Goal: Task Accomplishment & Management: Use online tool/utility

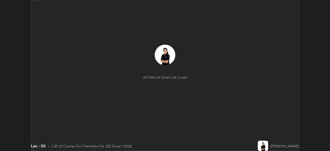
scroll to position [151, 330]
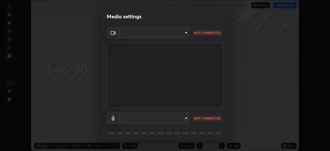
type input "a17bcbb42032d38a161d8b634044fc92f1b5a35c8046609e00d91205918d13dc"
type input "1cc29b596d75b1dd262635970eb99698d3e3396d0a9c24b949a90a571c3e7124"
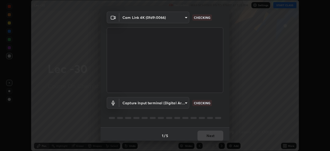
scroll to position [18, 0]
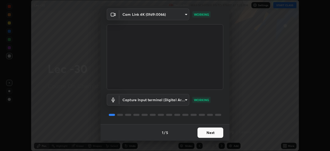
click at [207, 135] on button "Next" at bounding box center [211, 133] width 26 height 10
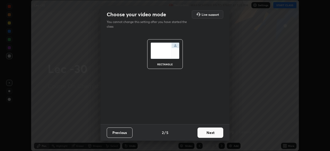
scroll to position [0, 0]
click at [208, 134] on button "Next" at bounding box center [211, 133] width 26 height 10
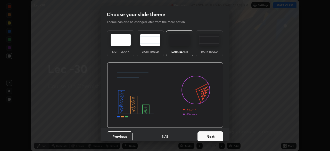
click at [209, 134] on button "Next" at bounding box center [211, 136] width 26 height 10
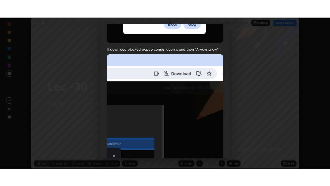
scroll to position [124, 0]
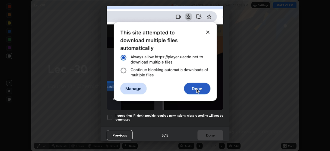
click at [110, 117] on div at bounding box center [110, 117] width 6 height 6
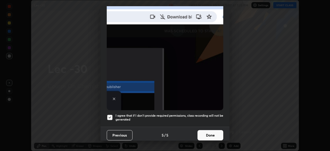
click at [208, 131] on button "Done" at bounding box center [211, 135] width 26 height 10
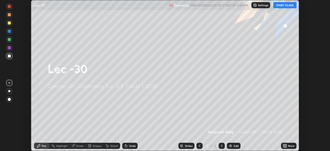
click at [288, 6] on button "START CLASS" at bounding box center [285, 5] width 23 height 6
click at [283, 147] on icon at bounding box center [285, 146] width 4 height 4
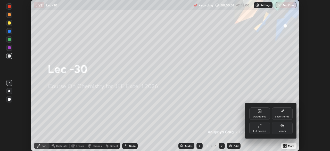
click at [263, 129] on div "Full screen" at bounding box center [260, 128] width 21 height 12
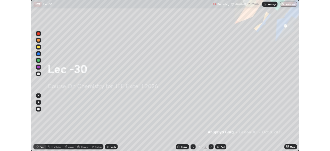
scroll to position [186, 330]
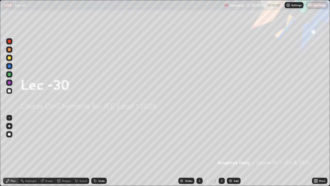
click at [233, 151] on div "Add" at bounding box center [234, 181] width 14 height 6
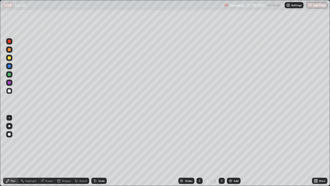
click at [45, 151] on div "Eraser" at bounding box center [47, 181] width 17 height 6
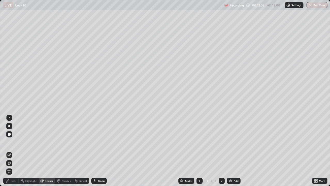
click at [9, 135] on div at bounding box center [9, 134] width 3 height 3
click at [12, 151] on div "Pen" at bounding box center [10, 181] width 15 height 6
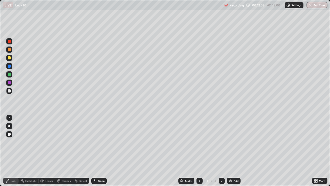
click at [78, 151] on div "Select" at bounding box center [81, 181] width 17 height 6
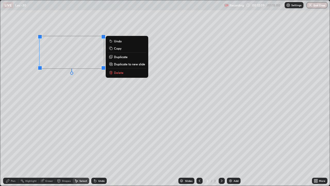
click at [68, 93] on div "0 ° Undo Copy Duplicate Duplicate to new slide Delete" at bounding box center [165, 92] width 330 height 185
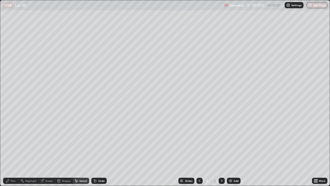
click at [12, 151] on div "Pen" at bounding box center [13, 180] width 5 height 3
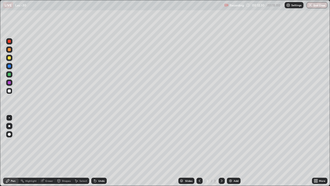
click at [48, 151] on div "Eraser" at bounding box center [49, 180] width 8 height 3
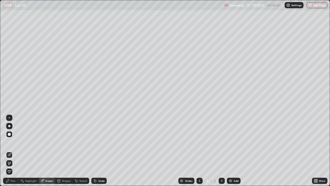
click at [13, 151] on div "Pen" at bounding box center [13, 180] width 5 height 3
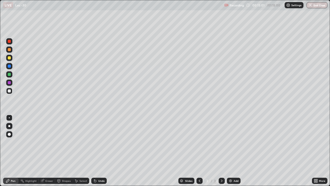
click at [80, 151] on div "Select" at bounding box center [84, 180] width 8 height 3
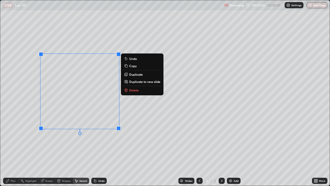
click at [75, 149] on div "0 ° Undo Copy Duplicate Duplicate to new slide Delete" at bounding box center [165, 92] width 330 height 185
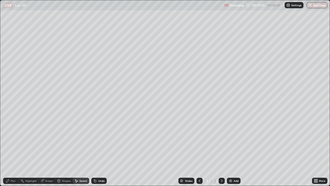
click at [13, 151] on div "Pen" at bounding box center [13, 180] width 5 height 3
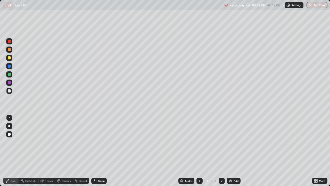
click at [317, 151] on icon at bounding box center [317, 181] width 1 height 1
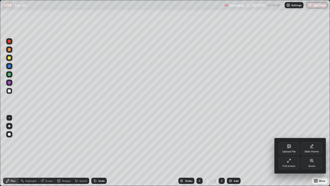
click at [286, 151] on div "Full screen" at bounding box center [289, 166] width 13 height 3
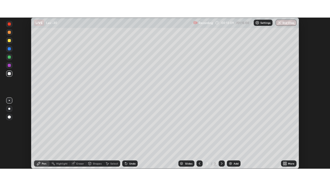
scroll to position [25665, 25486]
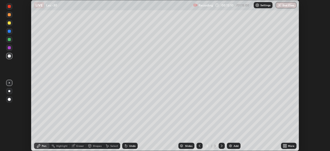
click at [291, 147] on div "More" at bounding box center [291, 146] width 6 height 3
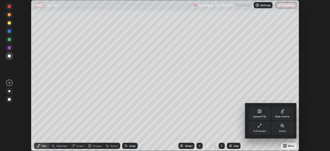
click at [253, 128] on div "Full screen" at bounding box center [260, 128] width 21 height 12
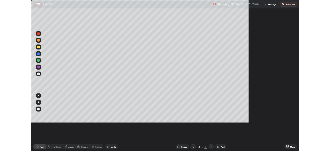
scroll to position [186, 330]
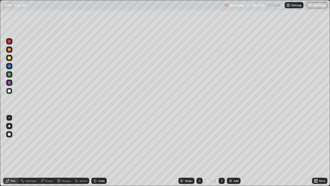
click at [11, 59] on div at bounding box center [9, 58] width 6 height 6
click at [11, 89] on div at bounding box center [9, 91] width 6 height 6
click at [82, 151] on div "Select" at bounding box center [84, 180] width 8 height 3
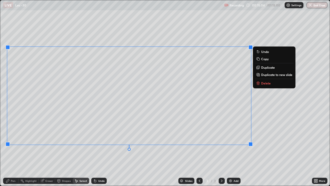
click at [173, 151] on div "0 ° Undo Copy Duplicate Duplicate to new slide Delete" at bounding box center [165, 92] width 330 height 185
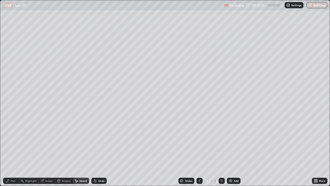
click at [15, 151] on div "Pen" at bounding box center [13, 180] width 5 height 3
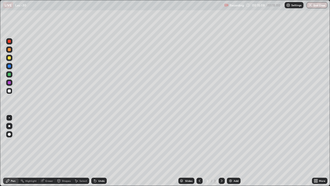
click at [82, 151] on div "Select" at bounding box center [84, 180] width 8 height 3
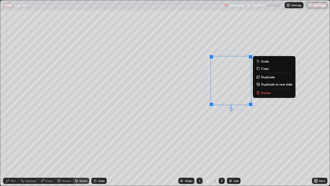
click at [267, 77] on p "Duplicate" at bounding box center [269, 77] width 14 height 4
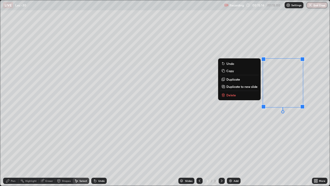
click at [259, 128] on div "0 ° Undo Copy Duplicate Duplicate to new slide Delete" at bounding box center [165, 92] width 330 height 185
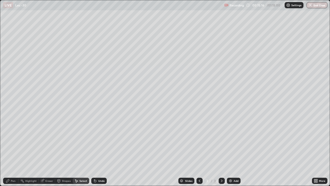
click at [50, 151] on div "Eraser" at bounding box center [49, 180] width 8 height 3
click at [12, 151] on div "Pen" at bounding box center [13, 180] width 5 height 3
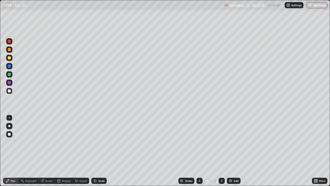
click at [318, 151] on icon at bounding box center [316, 181] width 4 height 4
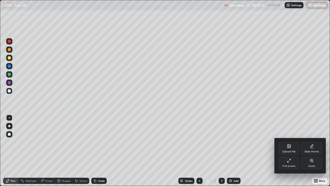
click at [291, 151] on div "Full screen" at bounding box center [289, 166] width 13 height 3
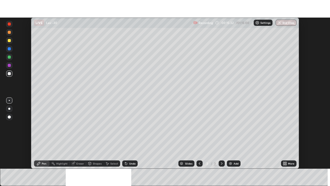
scroll to position [25665, 25486]
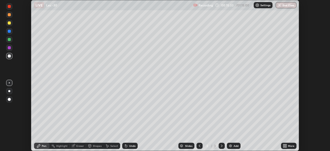
click at [291, 147] on div "More" at bounding box center [291, 146] width 6 height 3
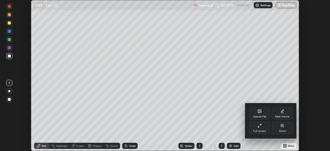
click at [264, 128] on div "Full screen" at bounding box center [260, 128] width 21 height 12
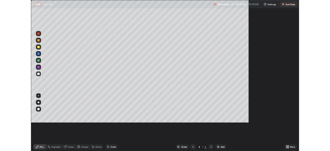
scroll to position [186, 330]
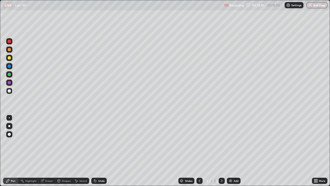
click at [51, 151] on div "Eraser" at bounding box center [49, 180] width 8 height 3
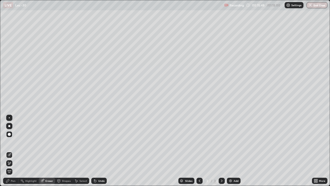
click at [13, 151] on div "Pen" at bounding box center [13, 180] width 5 height 3
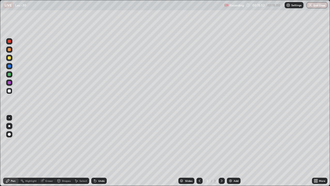
click at [50, 151] on div "Eraser" at bounding box center [49, 180] width 8 height 3
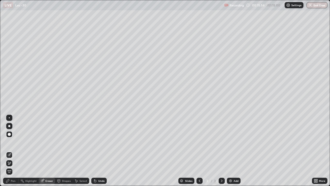
click at [13, 151] on div "Pen" at bounding box center [13, 180] width 5 height 3
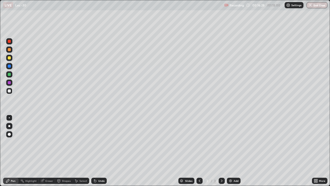
click at [95, 151] on icon at bounding box center [95, 181] width 2 height 2
click at [230, 151] on img at bounding box center [231, 181] width 4 height 4
click at [50, 151] on div "Eraser" at bounding box center [49, 180] width 8 height 3
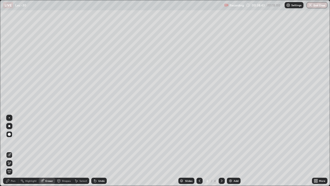
click at [14, 151] on div "Pen" at bounding box center [13, 180] width 5 height 3
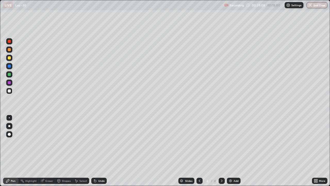
click at [78, 151] on div "Select" at bounding box center [81, 181] width 17 height 6
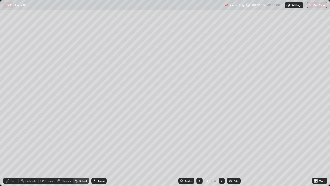
click at [234, 151] on div "Add" at bounding box center [236, 180] width 5 height 3
click at [41, 112] on div "0 ° Undo Copy Duplicate Duplicate to new slide Delete" at bounding box center [165, 92] width 330 height 185
click at [13, 151] on div "Pen" at bounding box center [13, 180] width 5 height 3
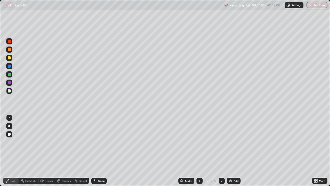
click at [232, 151] on img at bounding box center [231, 181] width 4 height 4
click at [81, 151] on div "Select" at bounding box center [84, 180] width 8 height 3
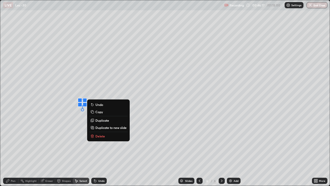
click at [56, 126] on div "0 ° Undo Copy Duplicate Duplicate to new slide Delete" at bounding box center [165, 92] width 330 height 185
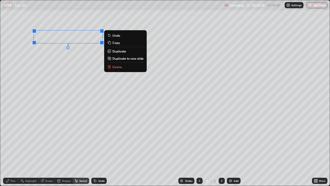
click at [60, 83] on div "0 ° Undo Copy Duplicate Duplicate to new slide Delete" at bounding box center [165, 92] width 330 height 185
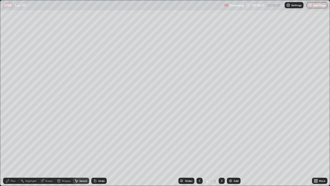
click at [10, 151] on div "Pen" at bounding box center [10, 181] width 15 height 6
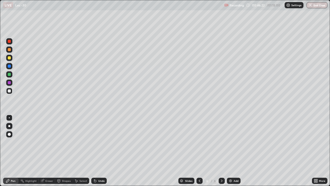
click at [313, 151] on div "More" at bounding box center [319, 181] width 15 height 6
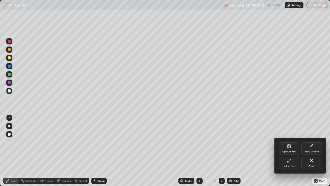
click at [282, 151] on div "Full screen" at bounding box center [289, 163] width 21 height 12
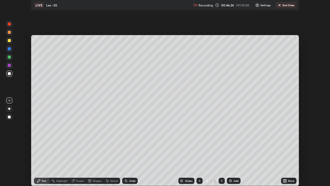
scroll to position [25665, 25486]
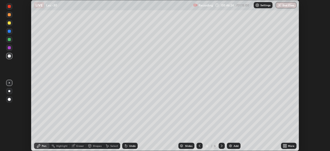
click at [288, 146] on div "More" at bounding box center [288, 146] width 15 height 6
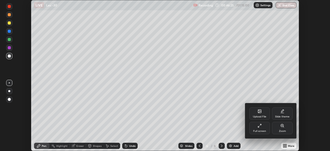
click at [260, 130] on div "Full screen" at bounding box center [260, 131] width 13 height 3
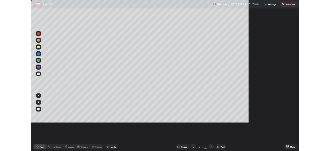
scroll to position [186, 330]
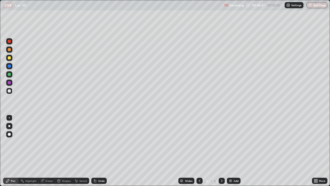
click at [99, 151] on div "Undo" at bounding box center [101, 180] width 6 height 3
click at [83, 151] on div "Select" at bounding box center [84, 180] width 8 height 3
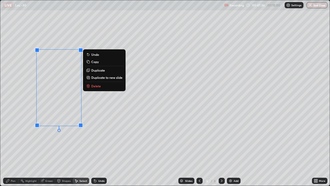
click at [52, 141] on div "0 ° Undo Copy Duplicate Duplicate to new slide Delete" at bounding box center [165, 92] width 330 height 185
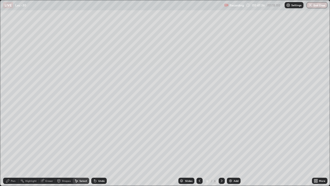
click at [14, 151] on div "Pen" at bounding box center [13, 180] width 5 height 3
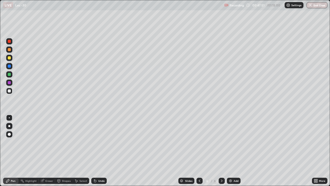
click at [50, 151] on div "Eraser" at bounding box center [49, 180] width 8 height 3
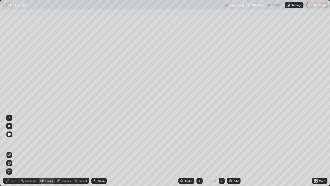
click at [101, 151] on div "Undo" at bounding box center [101, 180] width 6 height 3
click at [11, 118] on div at bounding box center [9, 118] width 6 height 6
click at [12, 151] on div "Pen" at bounding box center [13, 180] width 5 height 3
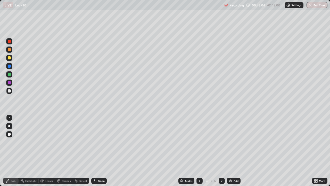
click at [319, 151] on div "More" at bounding box center [319, 181] width 15 height 6
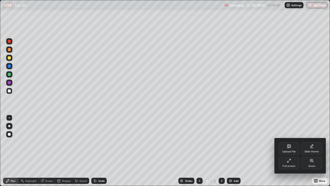
click at [289, 151] on div "Full screen" at bounding box center [289, 163] width 21 height 12
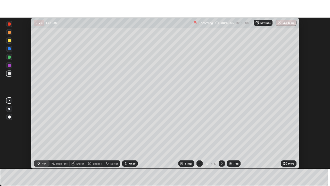
scroll to position [25665, 25486]
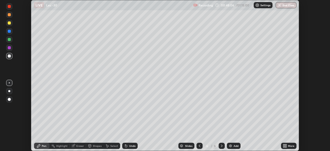
click at [291, 147] on div "More" at bounding box center [291, 146] width 6 height 3
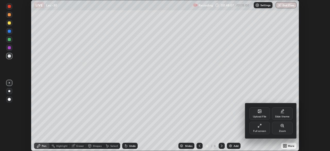
click at [262, 132] on div "Full screen" at bounding box center [260, 131] width 13 height 3
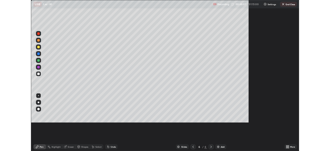
scroll to position [186, 330]
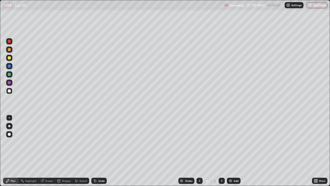
click at [101, 151] on div "Undo" at bounding box center [101, 180] width 6 height 3
click at [232, 151] on img at bounding box center [231, 181] width 4 height 4
click at [75, 151] on icon at bounding box center [76, 181] width 4 height 4
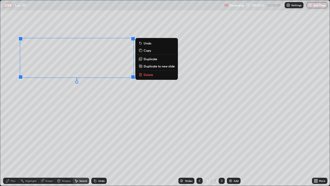
click at [61, 106] on div "0 ° Undo Copy Duplicate Duplicate to new slide Delete" at bounding box center [165, 92] width 330 height 185
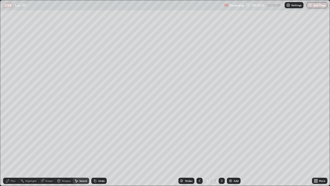
click at [14, 151] on div "Pen" at bounding box center [13, 180] width 5 height 3
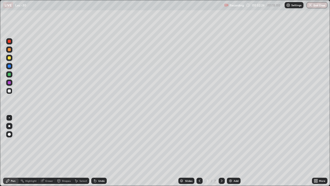
click at [48, 151] on div "Eraser" at bounding box center [49, 180] width 8 height 3
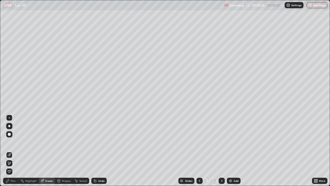
click at [11, 151] on div "Pen" at bounding box center [13, 180] width 5 height 3
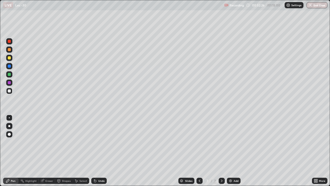
click at [317, 151] on icon at bounding box center [316, 181] width 4 height 4
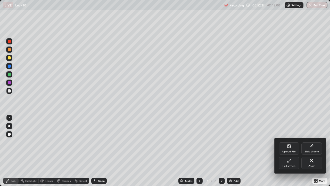
click at [289, 151] on icon at bounding box center [289, 161] width 4 height 4
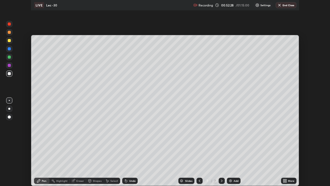
scroll to position [25665, 25486]
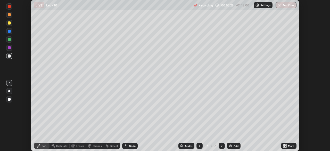
click at [285, 146] on icon at bounding box center [285, 146] width 4 height 4
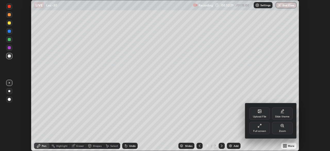
click at [263, 129] on div "Full screen" at bounding box center [260, 128] width 21 height 12
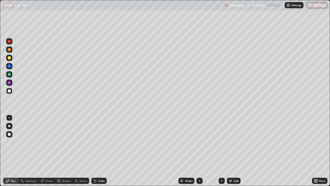
scroll to position [186, 330]
click at [230, 151] on img at bounding box center [231, 181] width 4 height 4
click at [11, 50] on div at bounding box center [9, 49] width 6 height 6
click at [83, 151] on div "Select" at bounding box center [81, 181] width 17 height 6
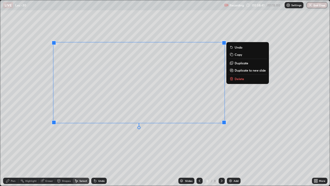
click at [133, 139] on div "0 ° Undo Copy Duplicate Duplicate to new slide Delete" at bounding box center [165, 92] width 330 height 185
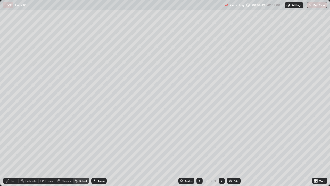
click at [16, 151] on div "Pen" at bounding box center [10, 181] width 15 height 6
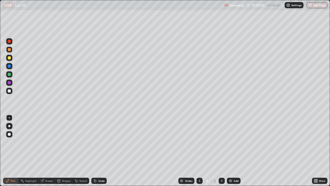
click at [315, 5] on button "End Class" at bounding box center [317, 5] width 21 height 6
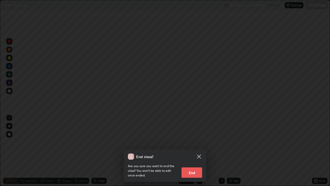
click at [193, 151] on button "End" at bounding box center [192, 172] width 21 height 10
